Goal: Task Accomplishment & Management: Manage account settings

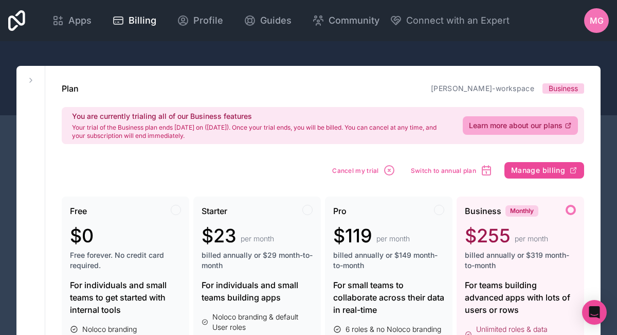
scroll to position [16, 0]
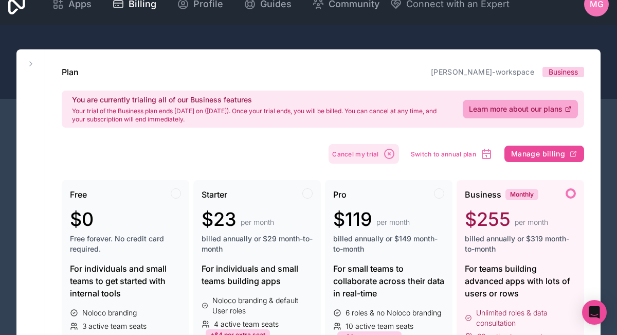
click at [374, 156] on span "Cancel my trial" at bounding box center [355, 154] width 47 height 8
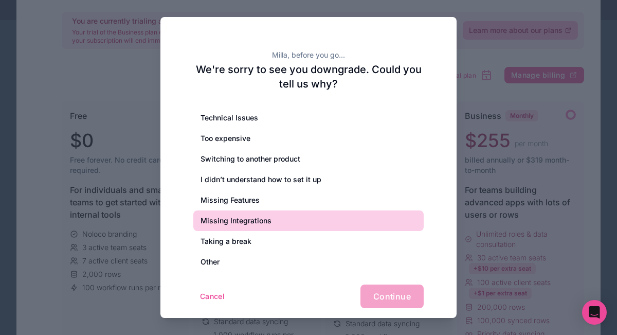
scroll to position [87, 0]
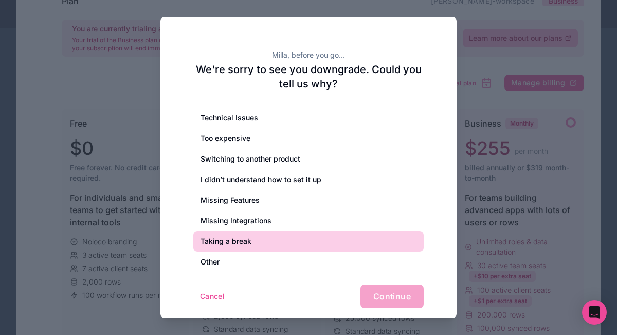
click at [315, 231] on div "Taking a break" at bounding box center [308, 241] width 230 height 21
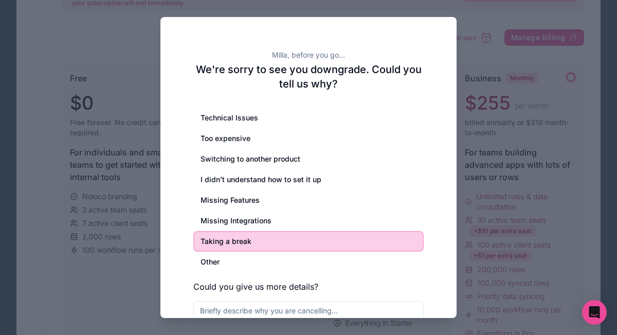
click at [347, 278] on div "Technical Issues Too expensive Switching to another product I didn’t understand…" at bounding box center [308, 225] width 230 height 234
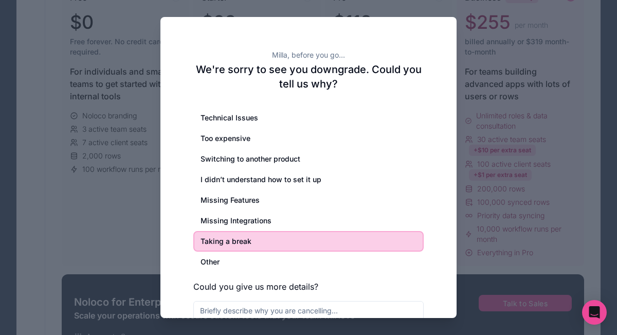
click at [505, 95] on div at bounding box center [308, 167] width 617 height 335
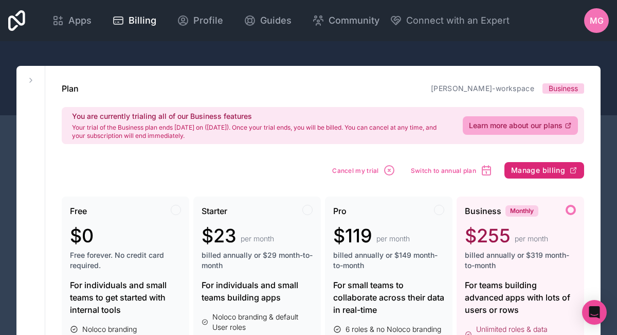
click at [570, 171] on icon "button" at bounding box center [573, 170] width 8 height 8
